Goal: Task Accomplishment & Management: Manage account settings

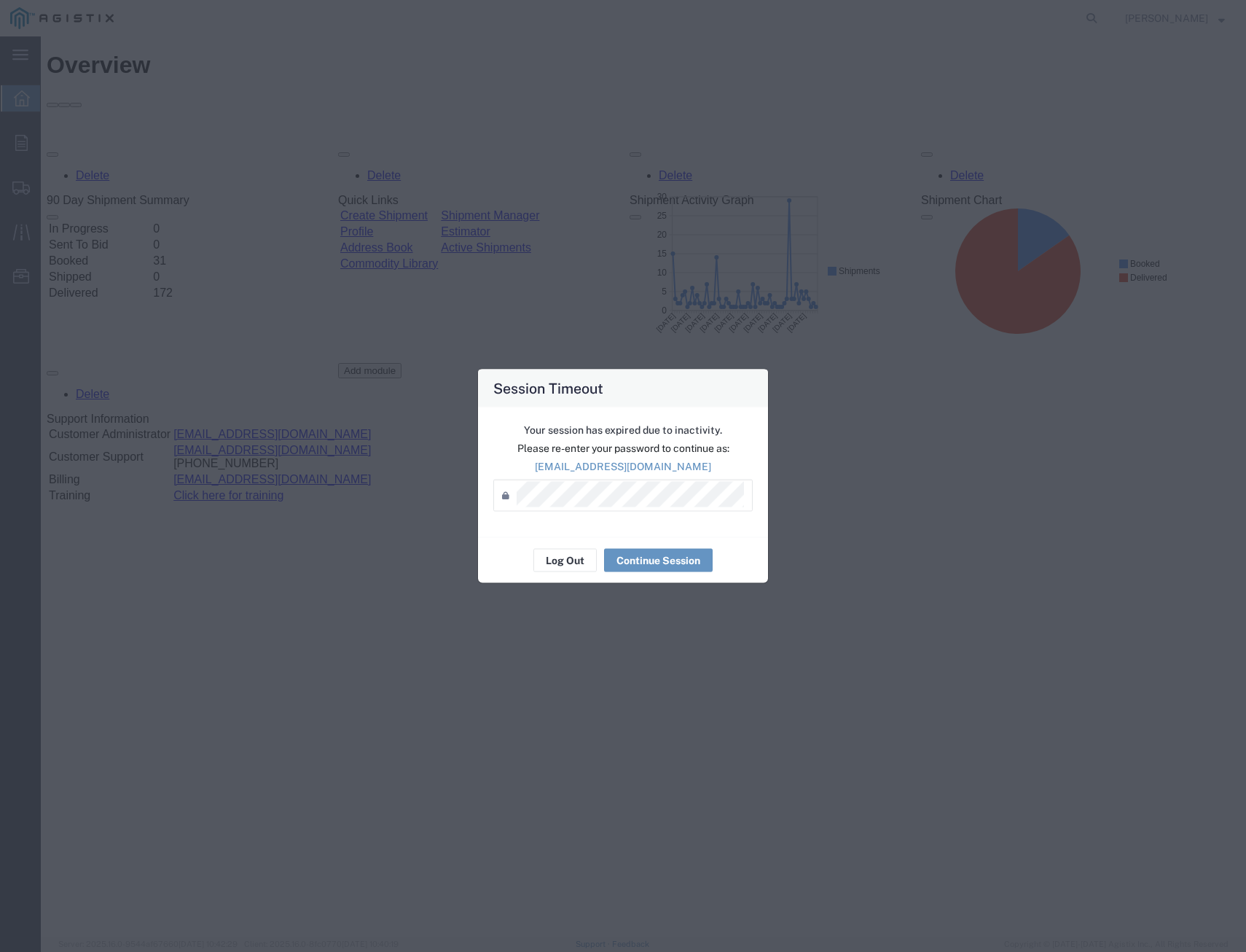
click at [571, 532] on div "Your session has expired due to inactivity. Please re-enter your password to co…" at bounding box center [623, 472] width 290 height 130
click at [562, 558] on button "Log Out" at bounding box center [565, 560] width 63 height 24
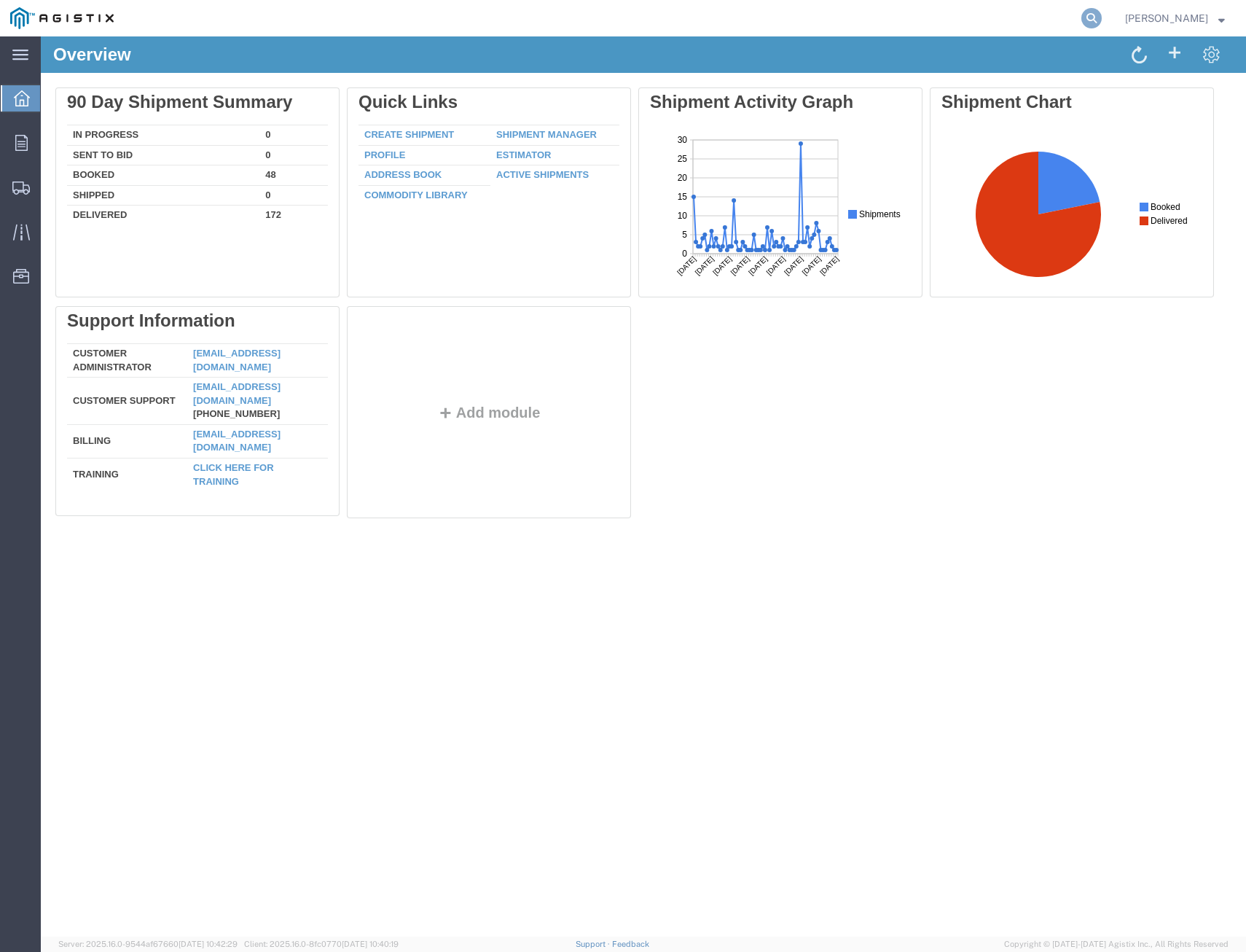
click at [1082, 19] on icon at bounding box center [1092, 18] width 21 height 21
click at [1030, 11] on input "search" at bounding box center [860, 18] width 443 height 35
type input "399929"
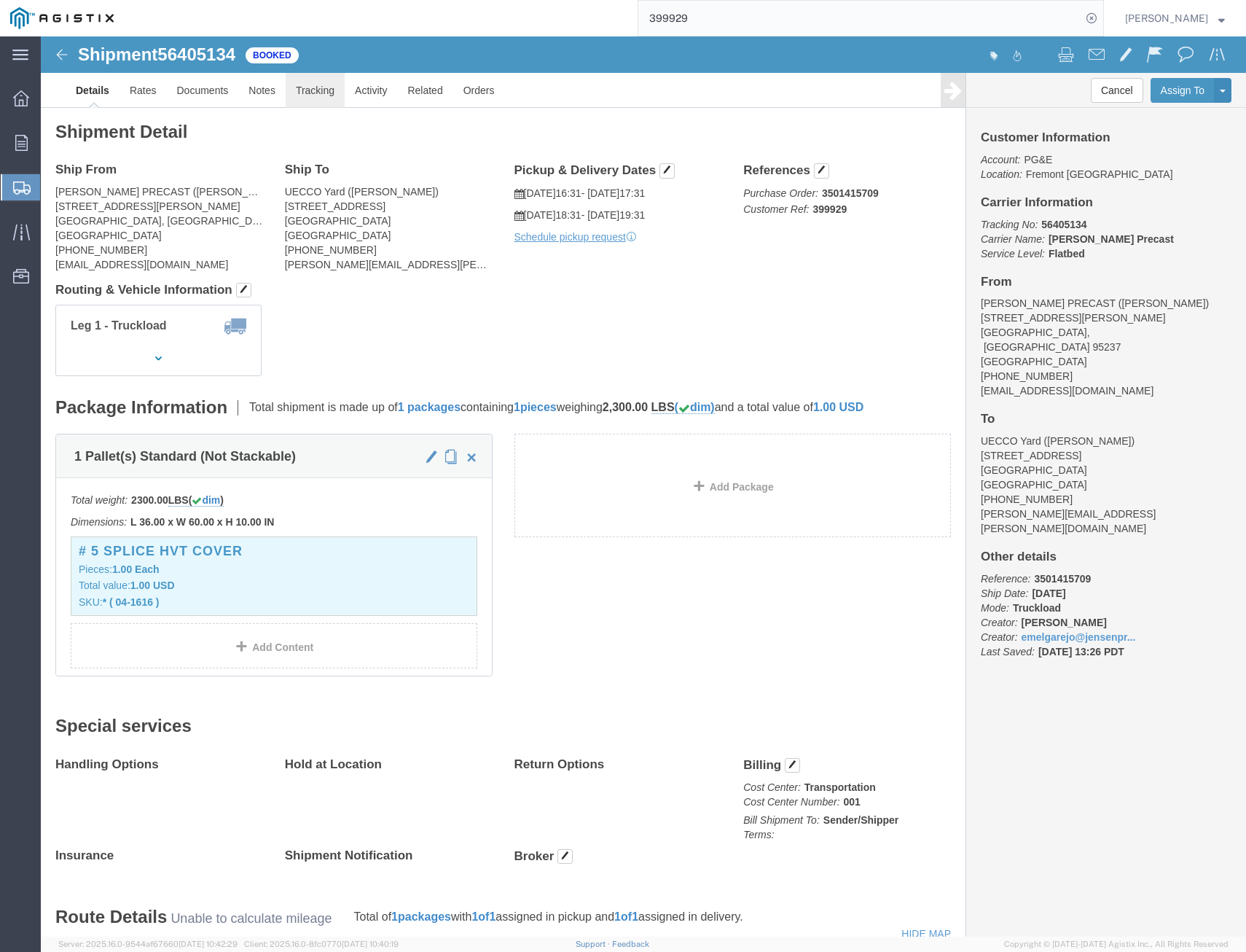
click link "Tracking"
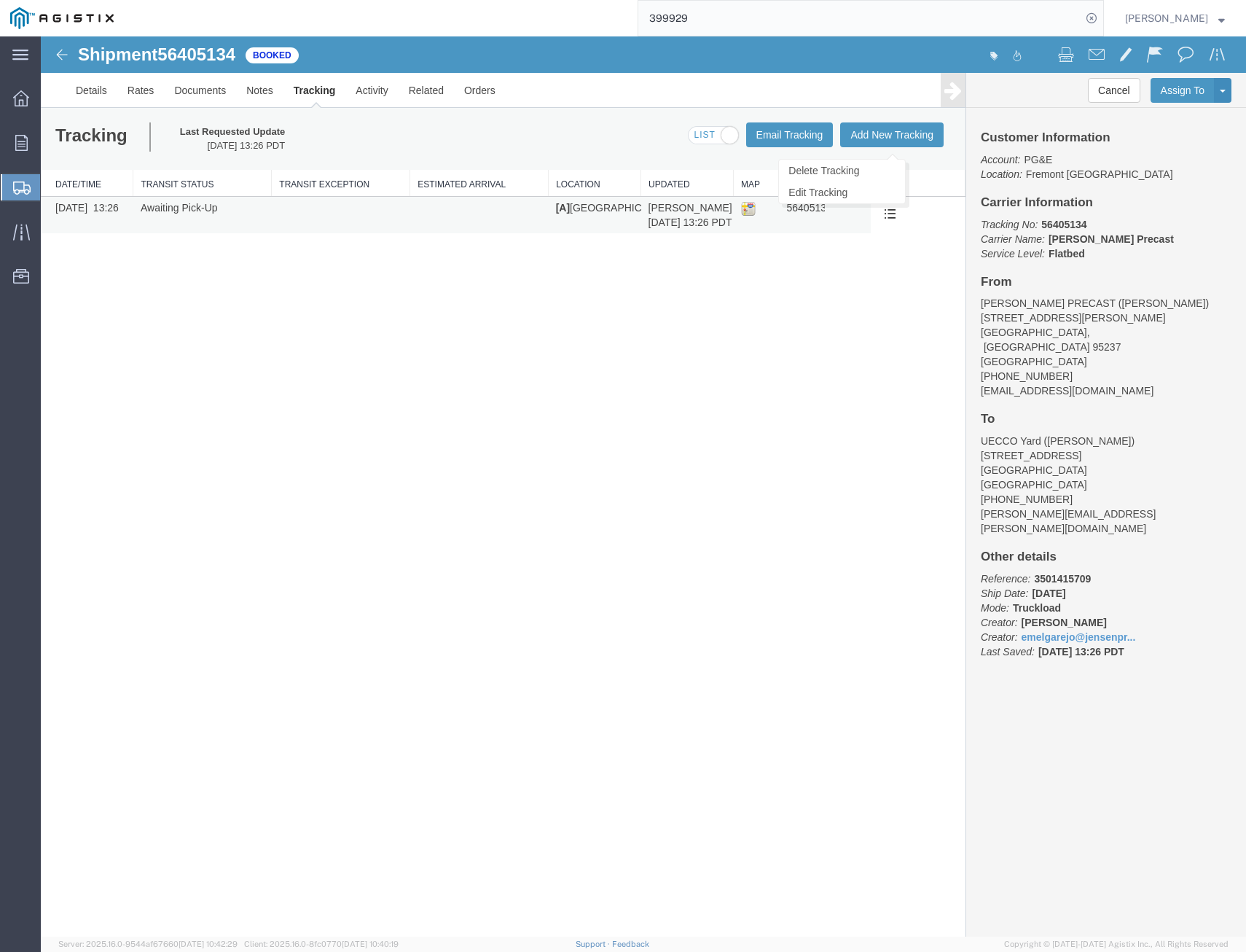
click at [886, 214] on span at bounding box center [890, 213] width 12 height 12
click at [877, 189] on link "Edit Tracking" at bounding box center [842, 192] width 126 height 22
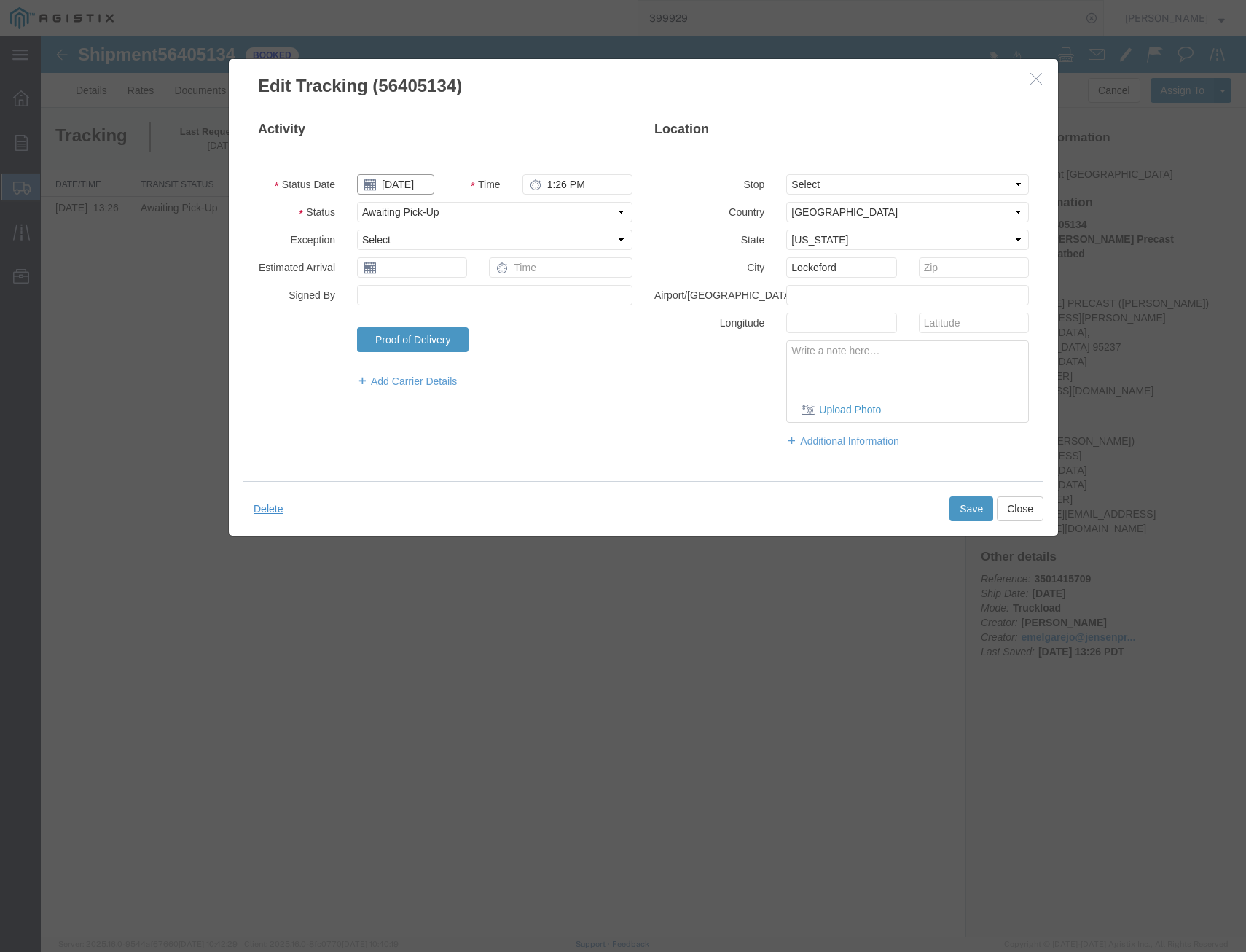
drag, startPoint x: 407, startPoint y: 175, endPoint x: 428, endPoint y: 193, distance: 27.7
click at [408, 176] on input "08/05/2025" at bounding box center [396, 184] width 78 height 21
click at [394, 297] on td "11" at bounding box center [389, 297] width 22 height 22
type input "08/11/2025"
click at [467, 209] on select "Select Arrival Notice Available Arrival Notice Imported Arrive at Delivery Loca…" at bounding box center [495, 212] width 275 height 21
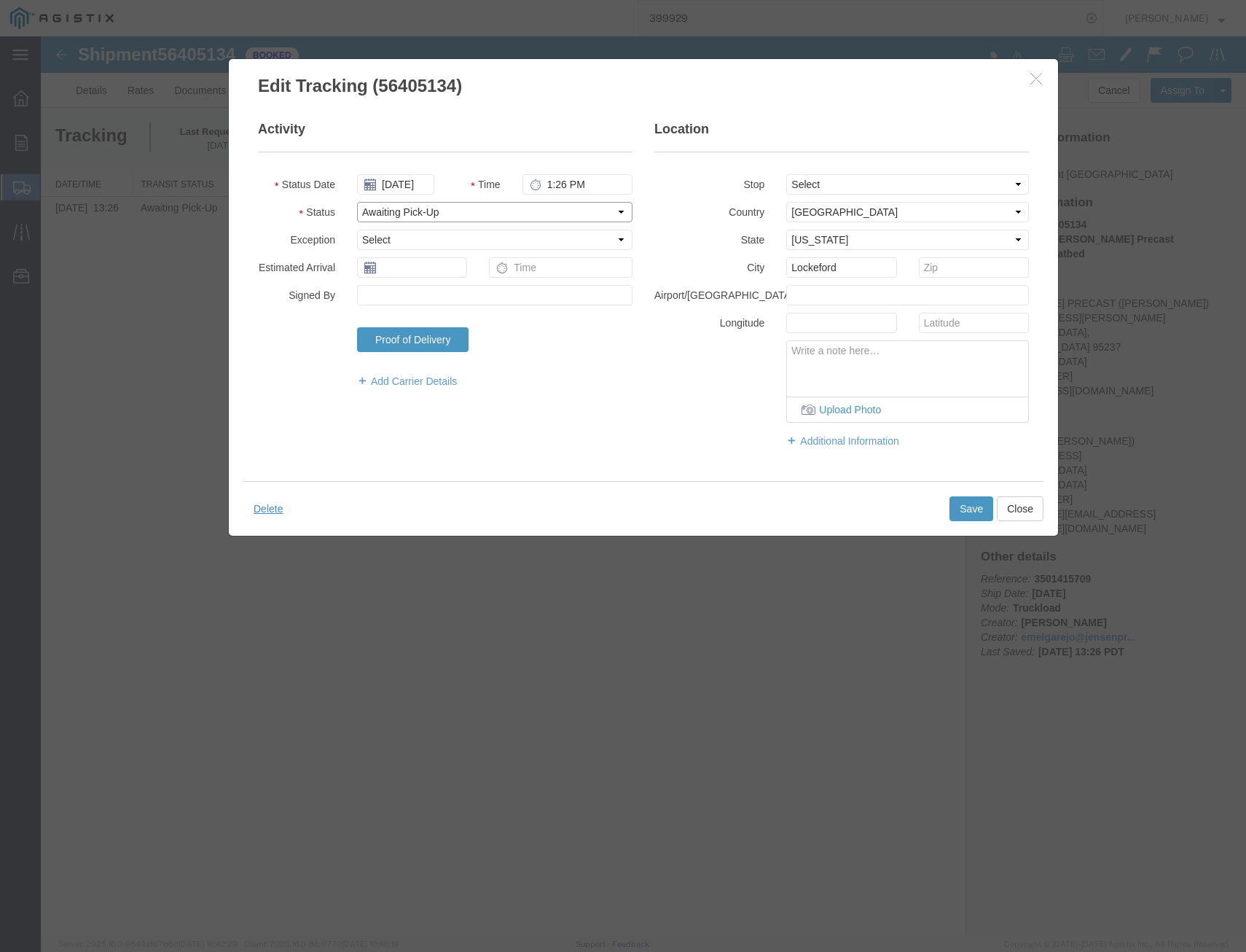
select select "DELIVRED"
click at [357, 202] on select "Select Arrival Notice Available Arrival Notice Imported Arrive at Delivery Loca…" at bounding box center [495, 212] width 275 height 21
click at [970, 502] on button "Save" at bounding box center [972, 509] width 44 height 25
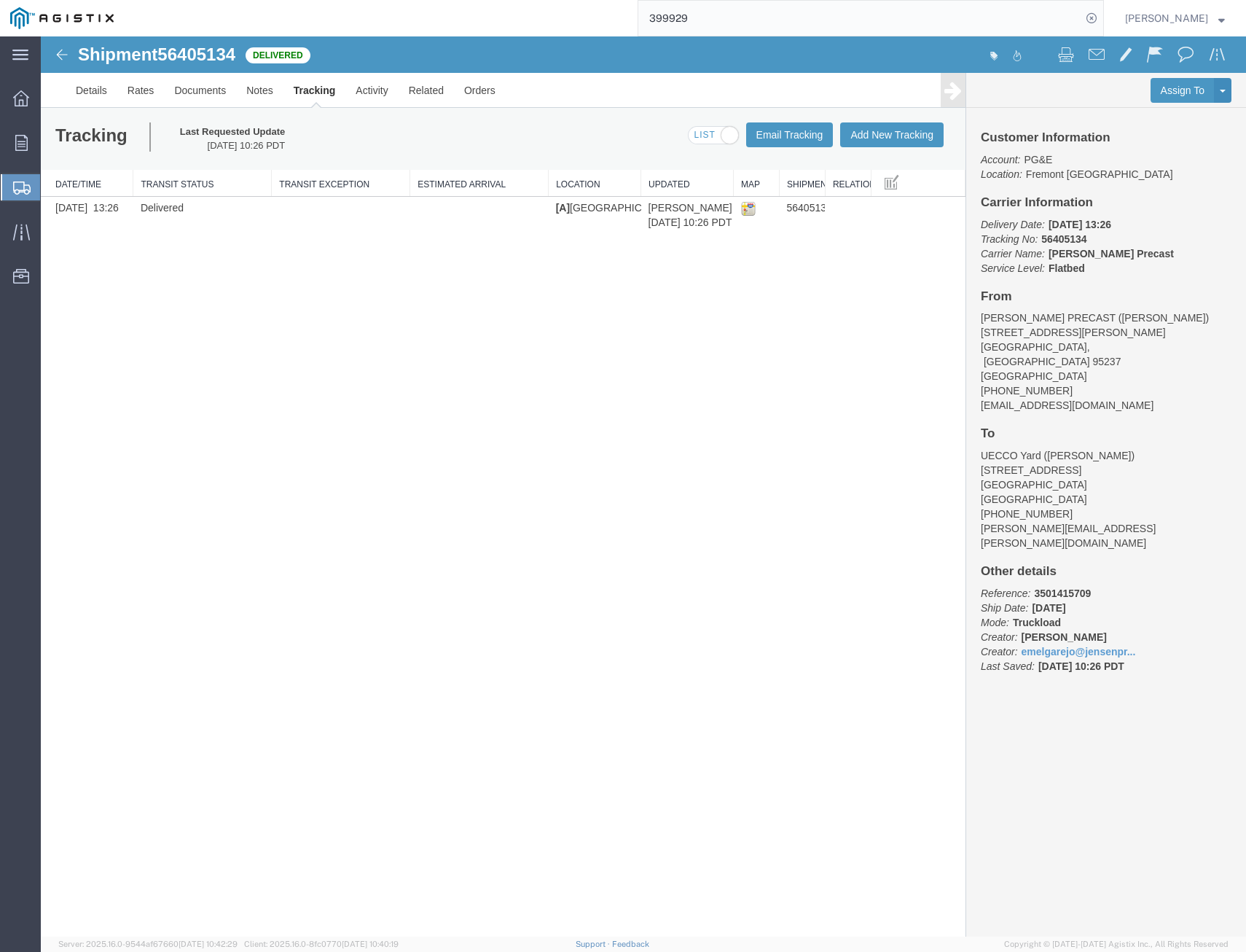
drag, startPoint x: 770, startPoint y: 18, endPoint x: 551, endPoint y: 7, distance: 219.3
click at [558, 7] on div "399929" at bounding box center [613, 18] width 980 height 36
type input "400174"
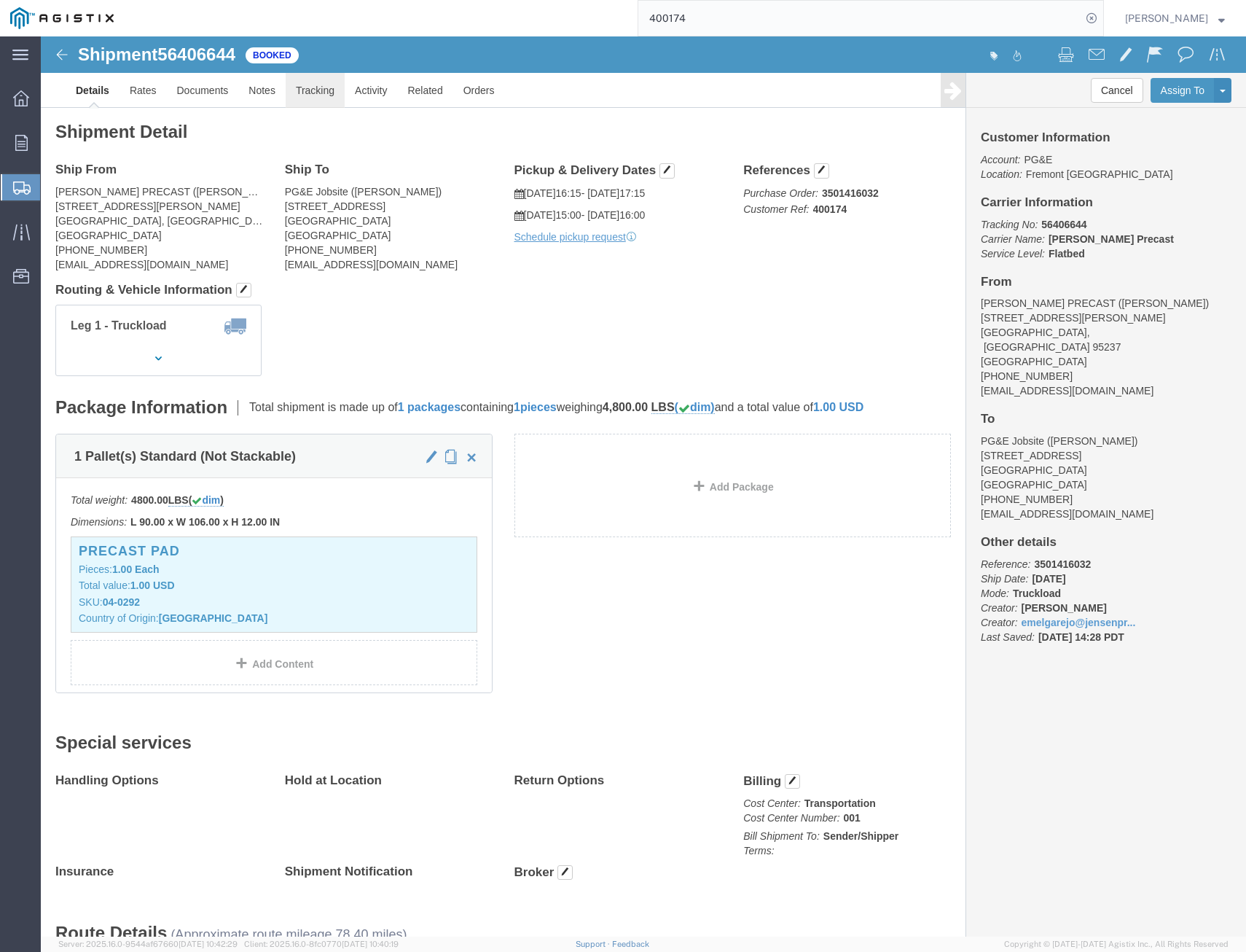
click link "Tracking"
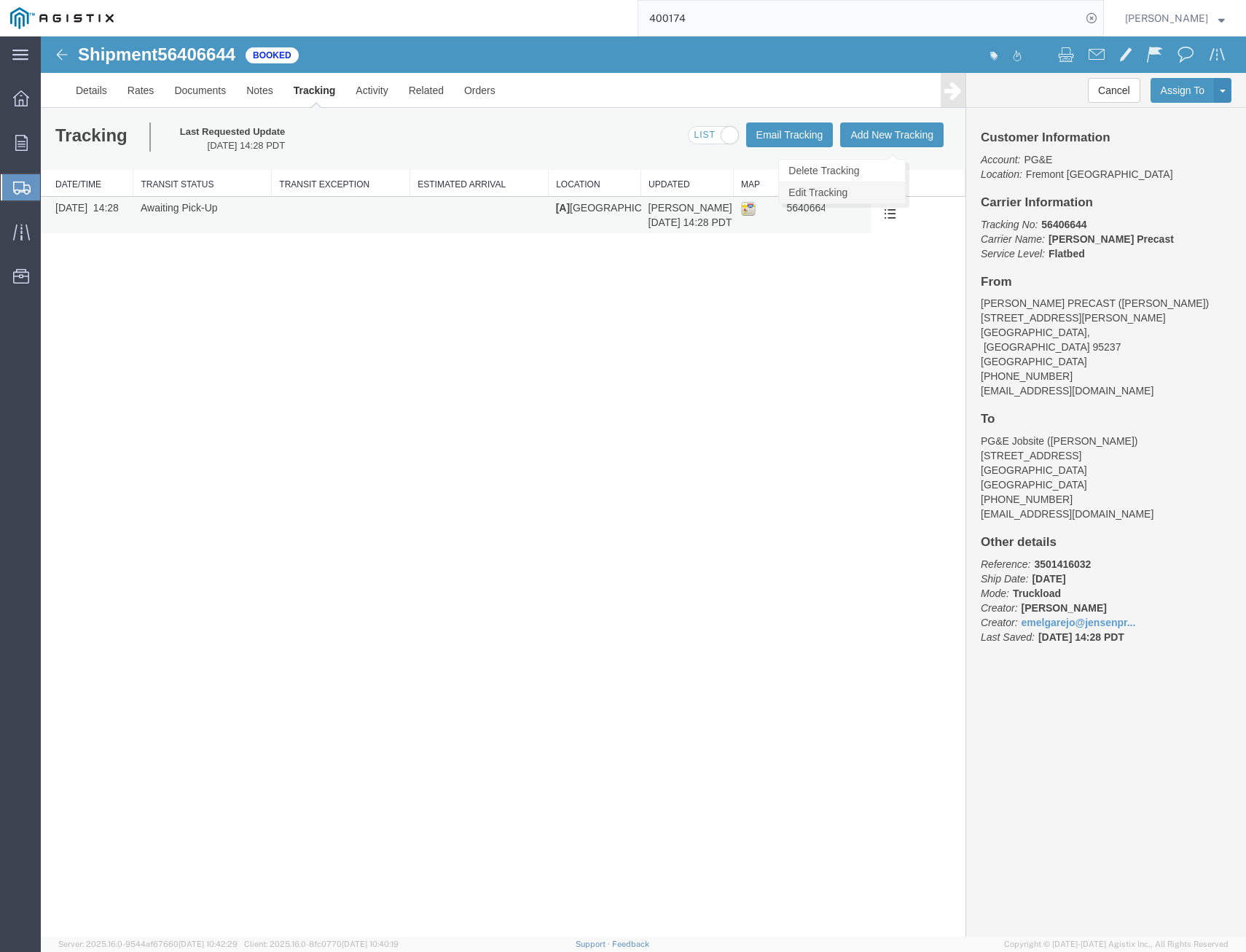
drag, startPoint x: 861, startPoint y: 192, endPoint x: 875, endPoint y: 199, distance: 15.7
click at [863, 195] on link "Edit Tracking" at bounding box center [842, 192] width 126 height 22
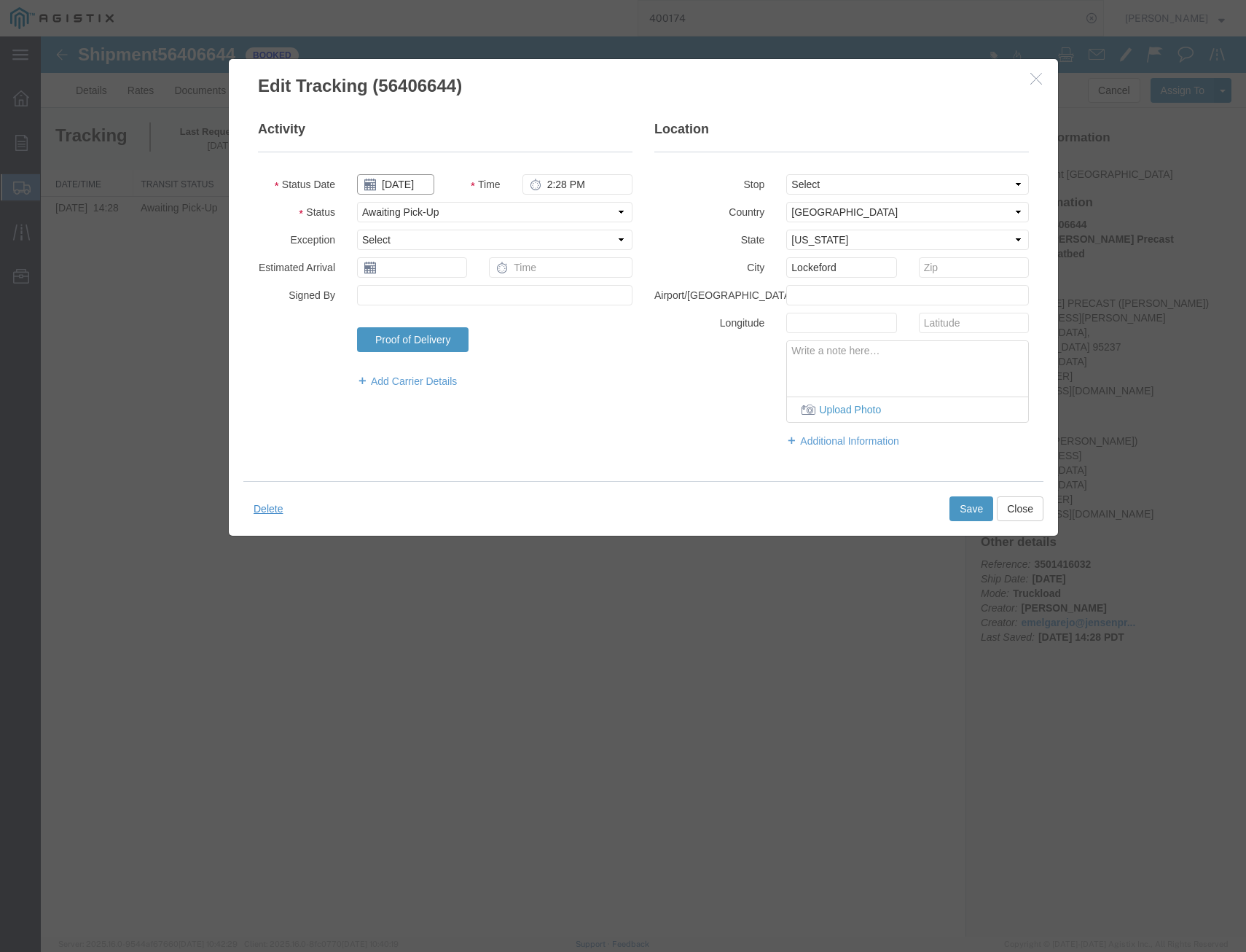
click at [418, 180] on input "08/05/2025" at bounding box center [396, 184] width 78 height 21
click at [398, 297] on td "11" at bounding box center [389, 297] width 22 height 22
type input "08/11/2025"
click at [442, 213] on select "Select Arrival Notice Available Arrival Notice Imported Arrive at Delivery Loca…" at bounding box center [495, 212] width 275 height 21
select select "DELIVRED"
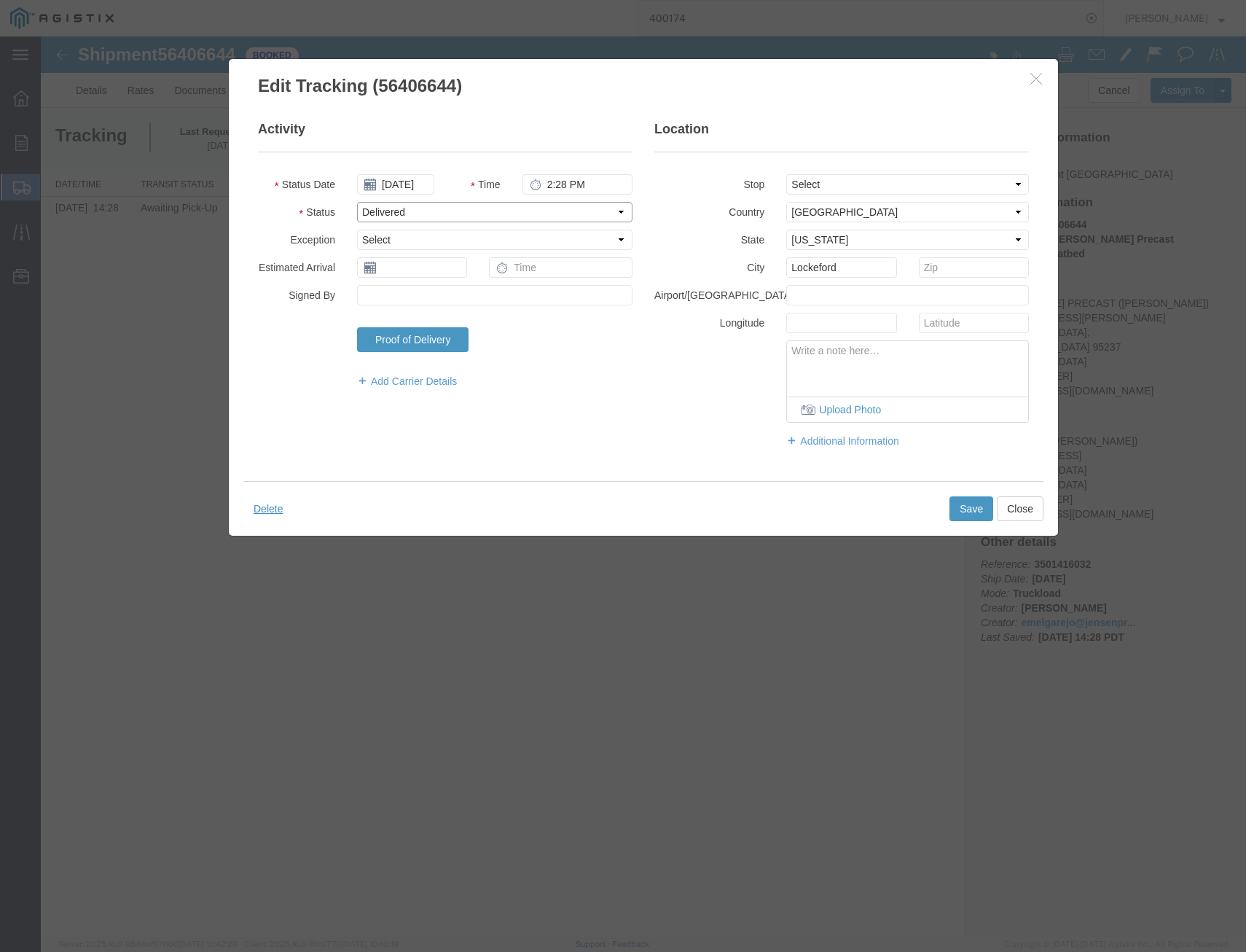
click at [357, 202] on select "Select Arrival Notice Available Arrival Notice Imported Arrive at Delivery Loca…" at bounding box center [495, 212] width 275 height 21
click at [972, 508] on button "Save" at bounding box center [972, 509] width 44 height 25
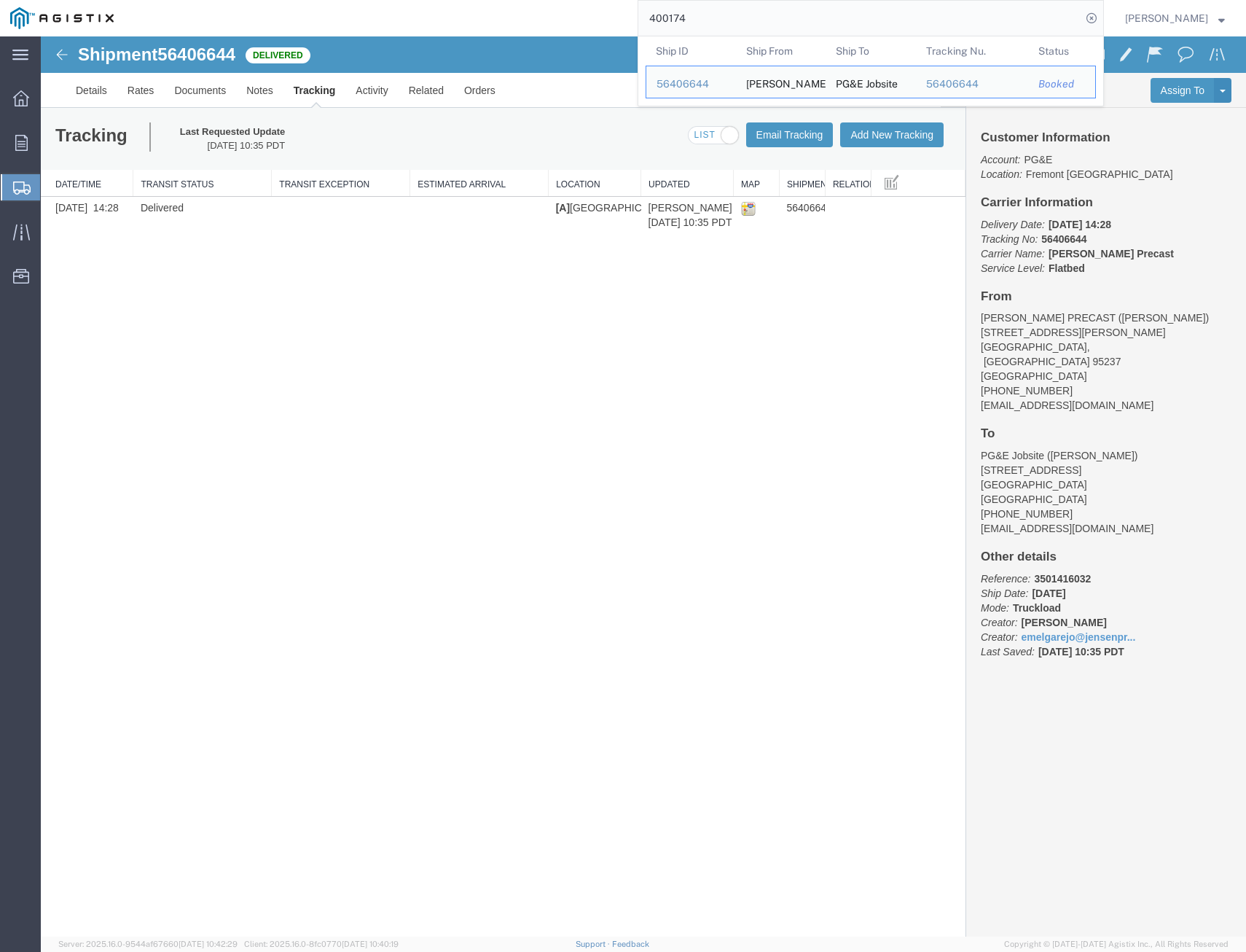
drag, startPoint x: 726, startPoint y: 25, endPoint x: 487, endPoint y: -14, distance: 242.2
click at [487, 0] on html "main_menu Created with Sketch. Collapse Menu Overview Orders Shipments Shipment…" at bounding box center [623, 476] width 1246 height 952
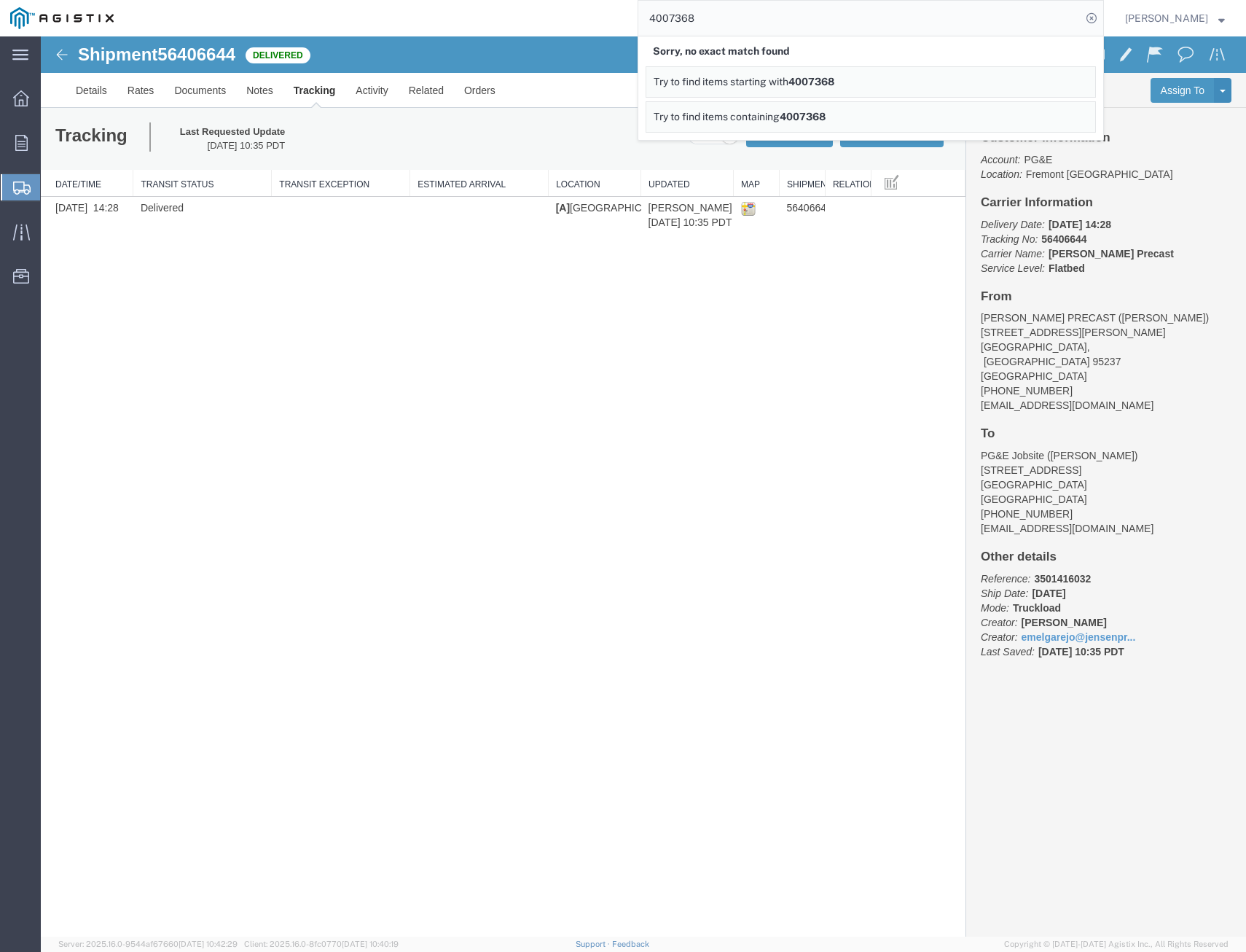
drag, startPoint x: 683, startPoint y: 13, endPoint x: 687, endPoint y: 31, distance: 18.4
click at [682, 15] on input "4007368" at bounding box center [860, 18] width 443 height 35
type input "400738"
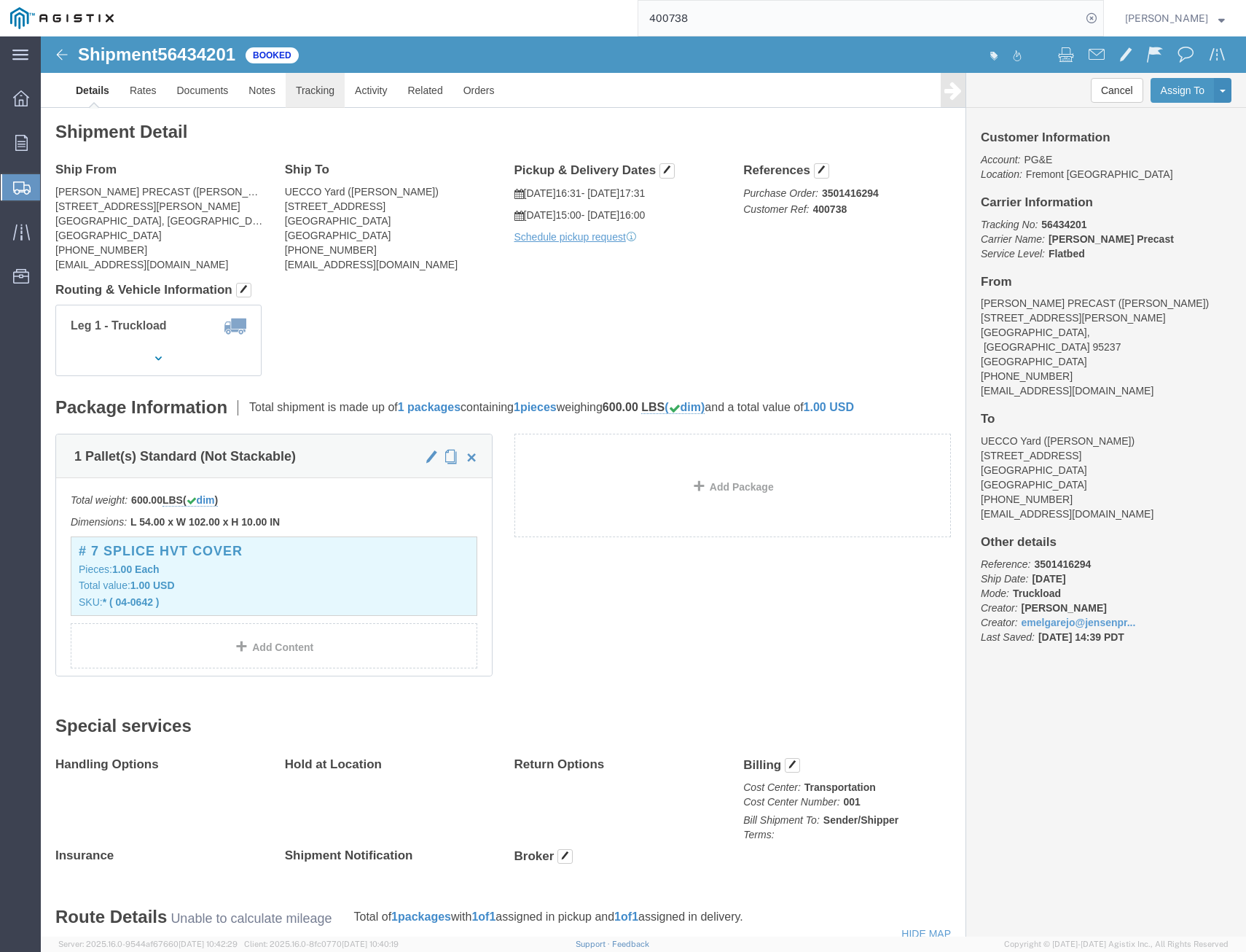
click link "Tracking"
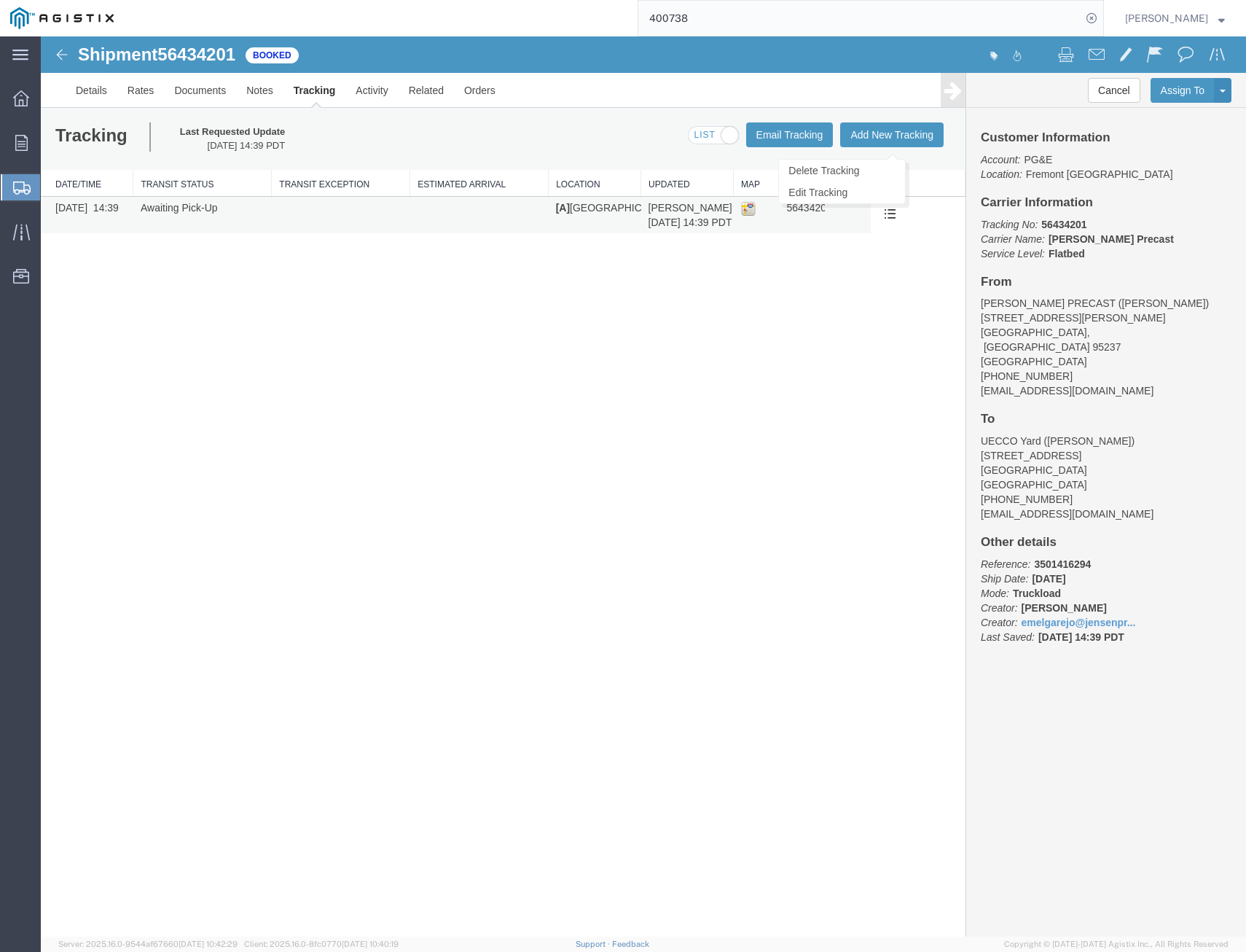
click at [886, 212] on span at bounding box center [890, 213] width 12 height 12
click at [877, 189] on link "Edit Tracking" at bounding box center [842, 192] width 126 height 22
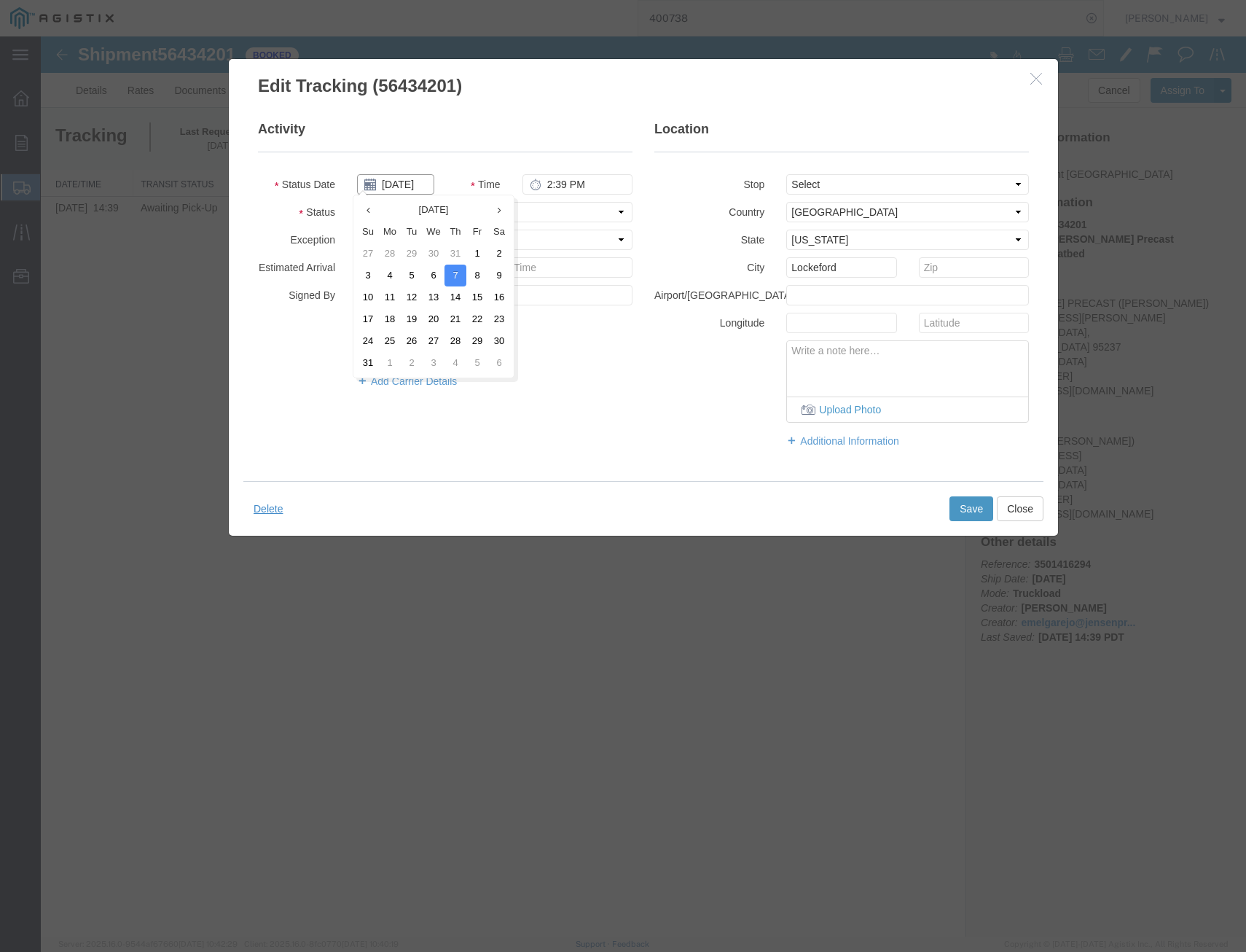
drag, startPoint x: 395, startPoint y: 178, endPoint x: 414, endPoint y: 186, distance: 20.6
click at [395, 179] on input "08/07/2025" at bounding box center [396, 184] width 78 height 21
click at [396, 298] on td "11" at bounding box center [389, 297] width 22 height 22
type input "08/11/2025"
click at [572, 203] on select "Select Arrival Notice Available Arrival Notice Imported Arrive at Delivery Loca…" at bounding box center [495, 212] width 275 height 21
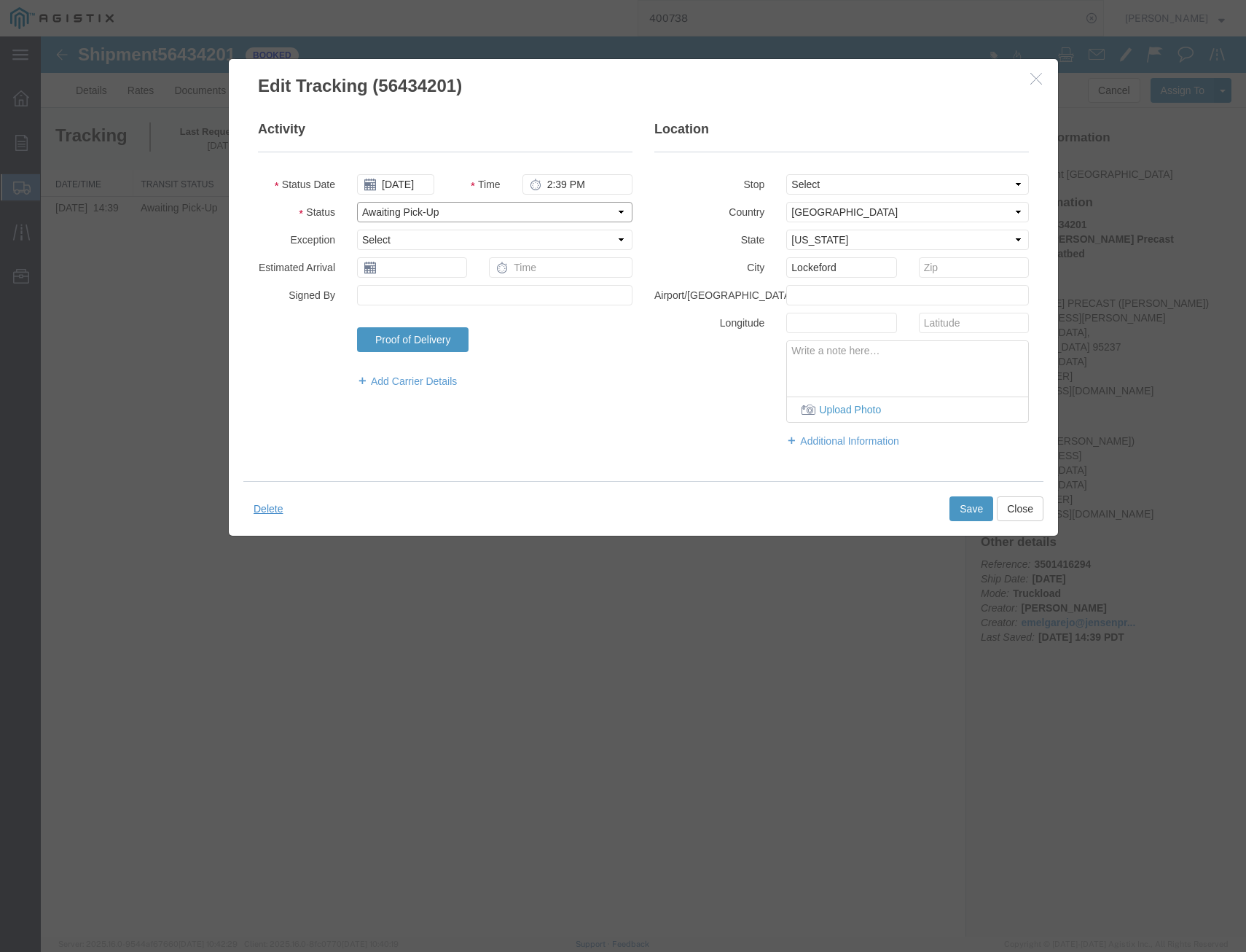
select select "DELIVRED"
click at [357, 202] on select "Select Arrival Notice Available Arrival Notice Imported Arrive at Delivery Loca…" at bounding box center [495, 212] width 275 height 21
click at [961, 506] on button "Save" at bounding box center [972, 509] width 44 height 25
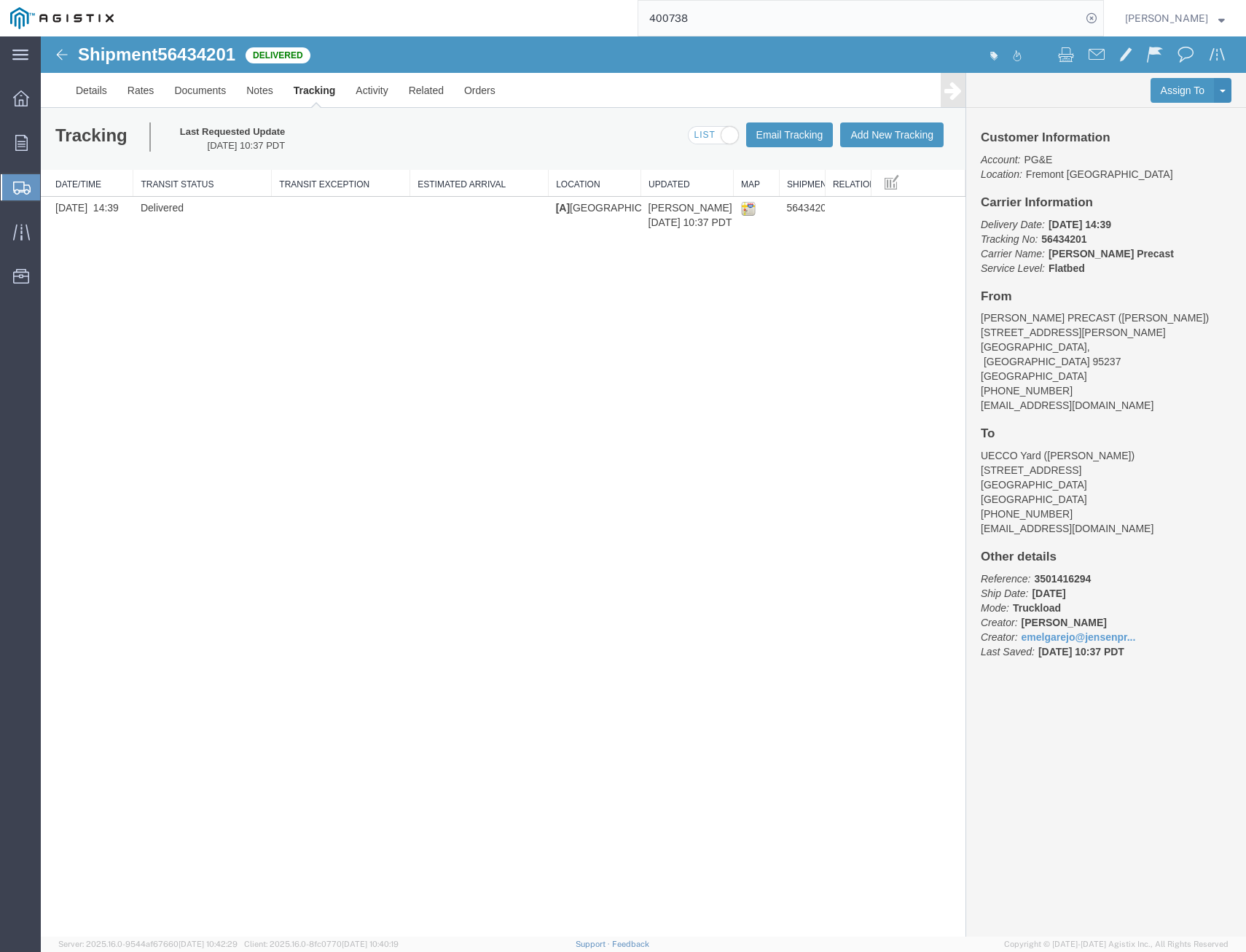
click at [286, 823] on div "Shipment 56434201 1 of 1 Delivered Details Rates Documents Notes Tracking Activ…" at bounding box center [644, 487] width 1206 height 900
click at [277, 665] on div "Shipment 56434201 1 of 1 Delivered Details Rates Documents Notes Tracking Activ…" at bounding box center [644, 487] width 1206 height 900
